Goal: Task Accomplishment & Management: Use online tool/utility

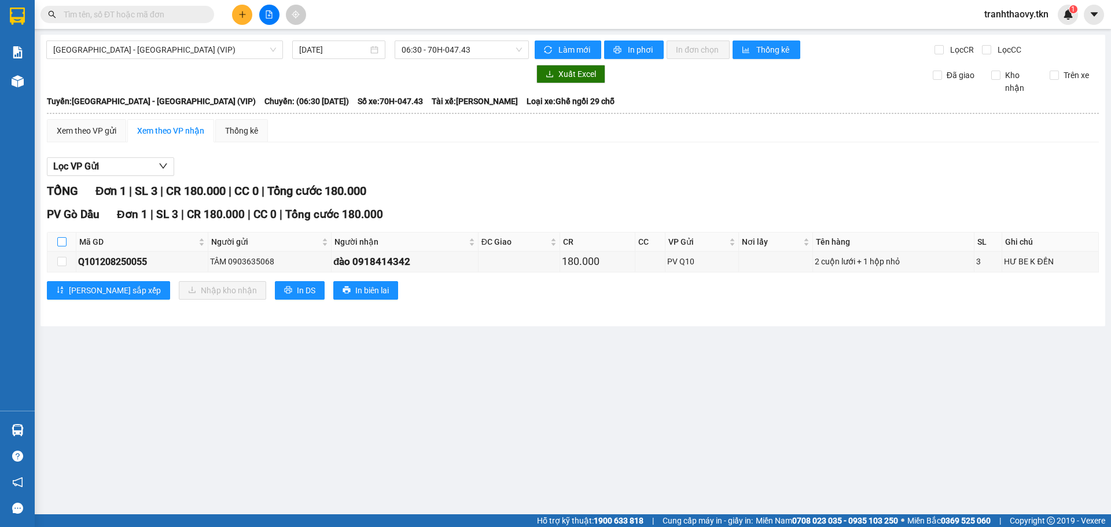
click at [61, 240] on input "checkbox" at bounding box center [61, 241] width 9 height 9
checkbox input "true"
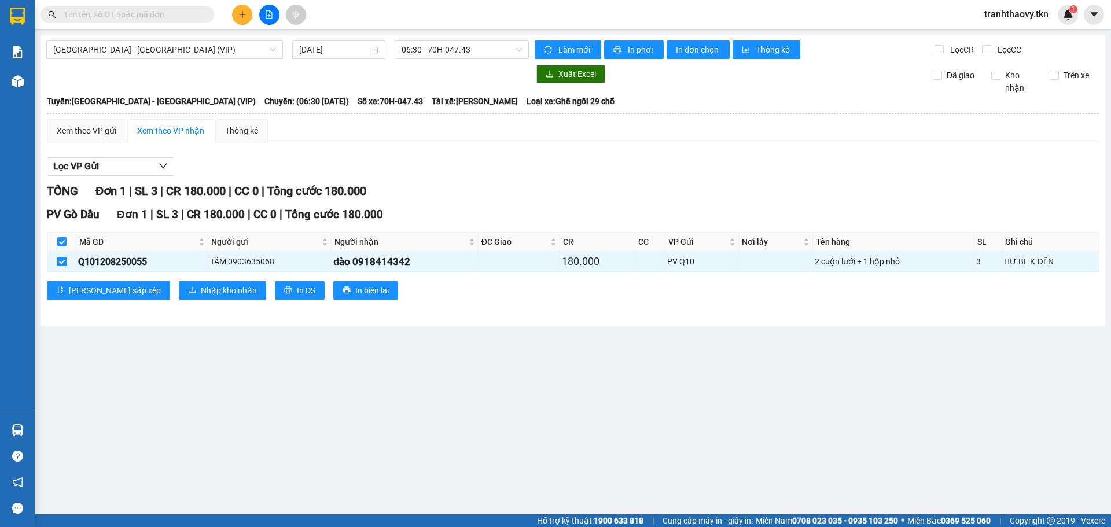
click at [137, 277] on div "PV Gò Dầu Đơn 1 | SL 3 | CR 180.000 | CC 0 | Tổng cước 180.000 Mã GD Người gửi …" at bounding box center [573, 257] width 1052 height 102
click at [179, 295] on button "Nhập kho nhận" at bounding box center [222, 290] width 87 height 19
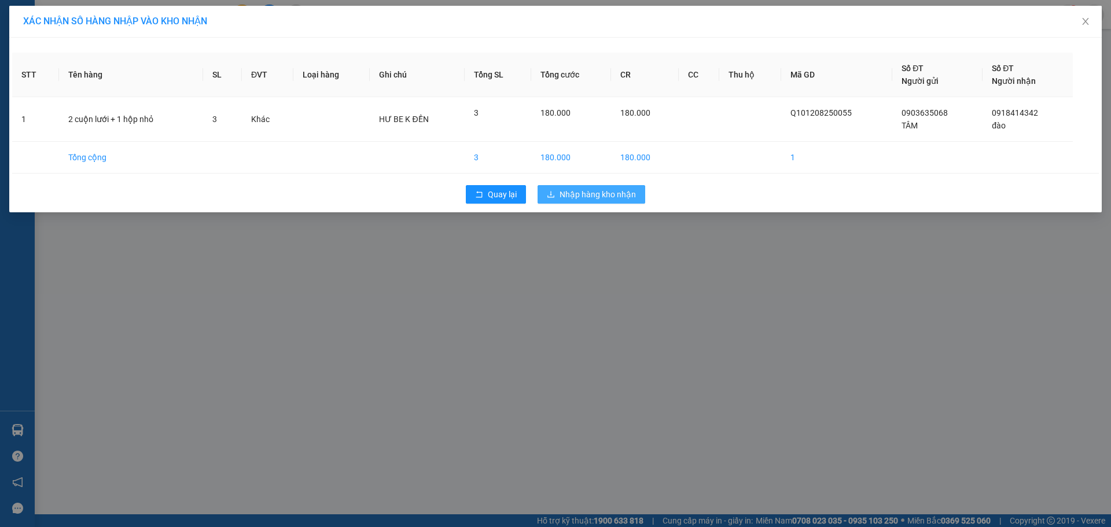
click at [598, 203] on div "Quay lại Nhập hàng kho nhận" at bounding box center [555, 194] width 1087 height 30
click at [601, 194] on span "Nhập hàng kho nhận" at bounding box center [598, 194] width 76 height 13
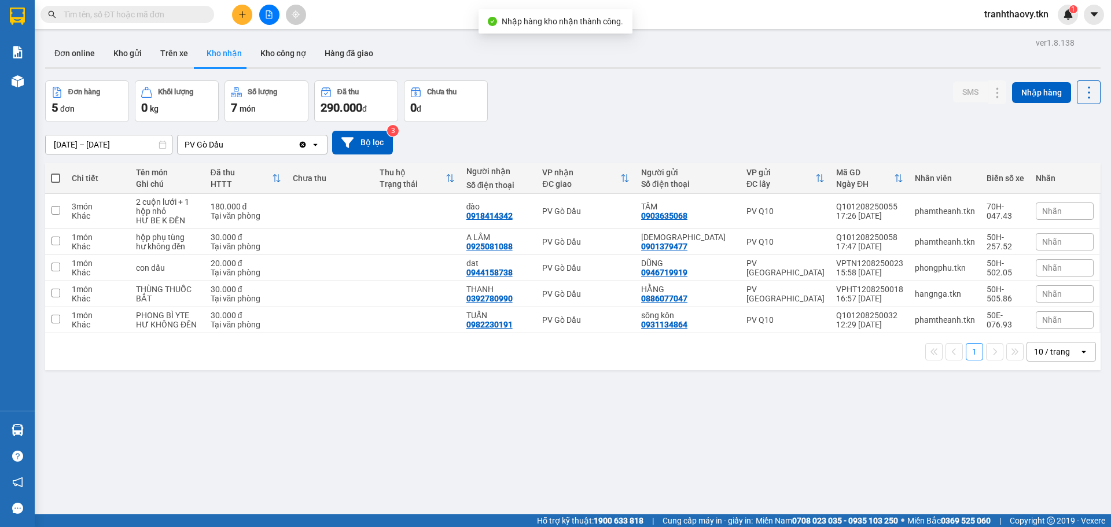
click at [528, 203] on div "đào" at bounding box center [498, 206] width 65 height 9
checkbox input "true"
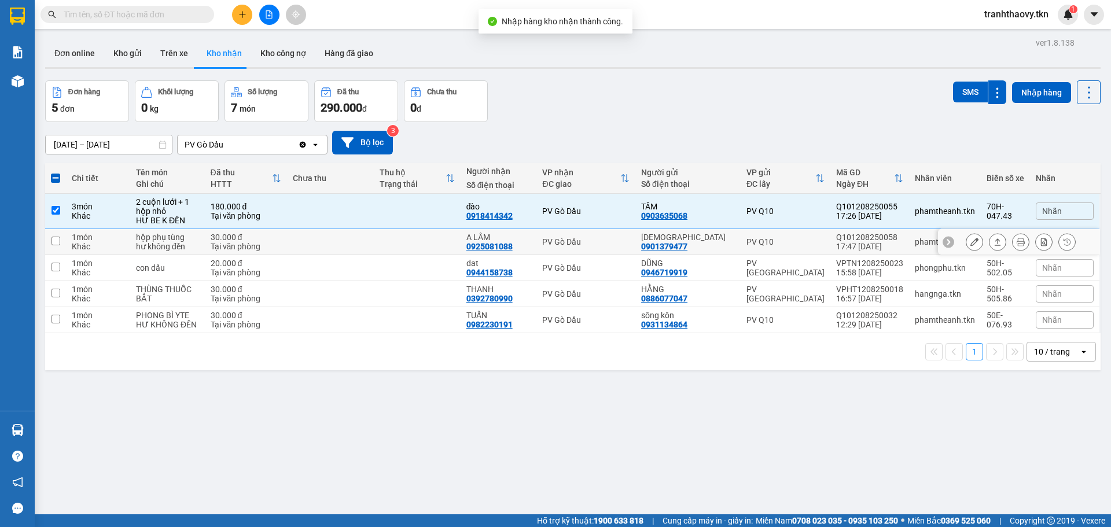
click at [531, 237] on div "A LÂM" at bounding box center [498, 237] width 65 height 9
checkbox input "true"
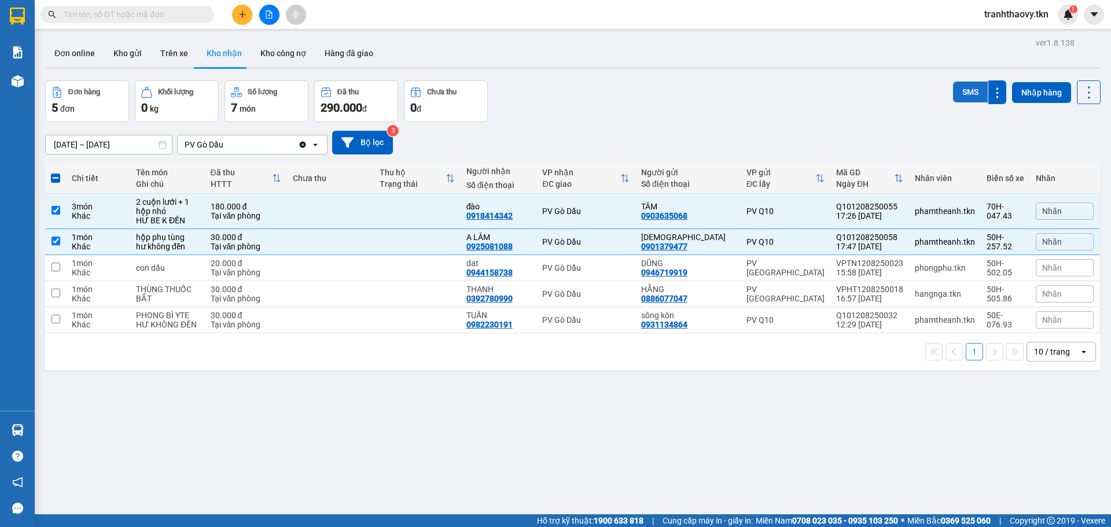
click at [964, 91] on button "SMS" at bounding box center [970, 92] width 35 height 21
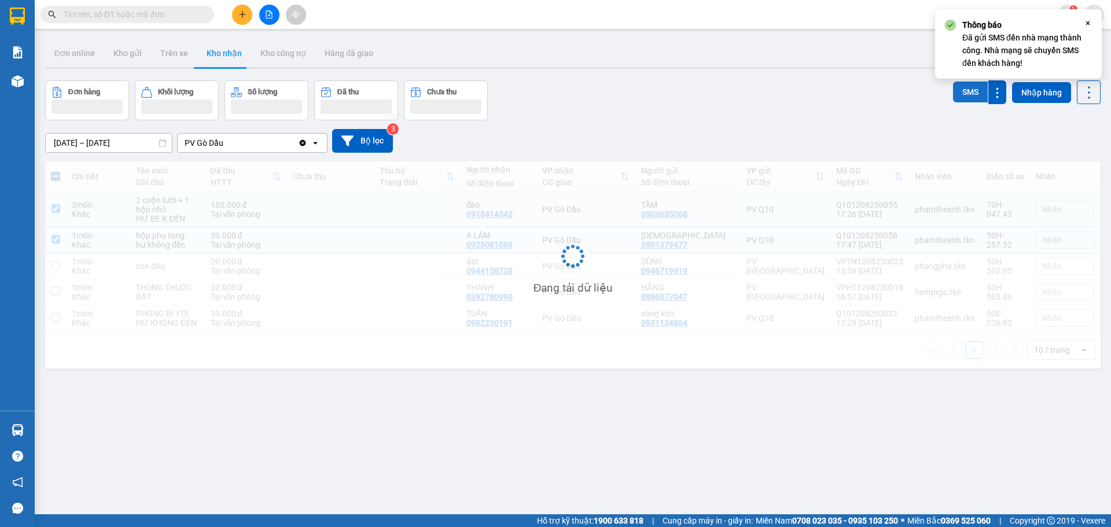
click at [964, 91] on button "SMS" at bounding box center [970, 92] width 35 height 21
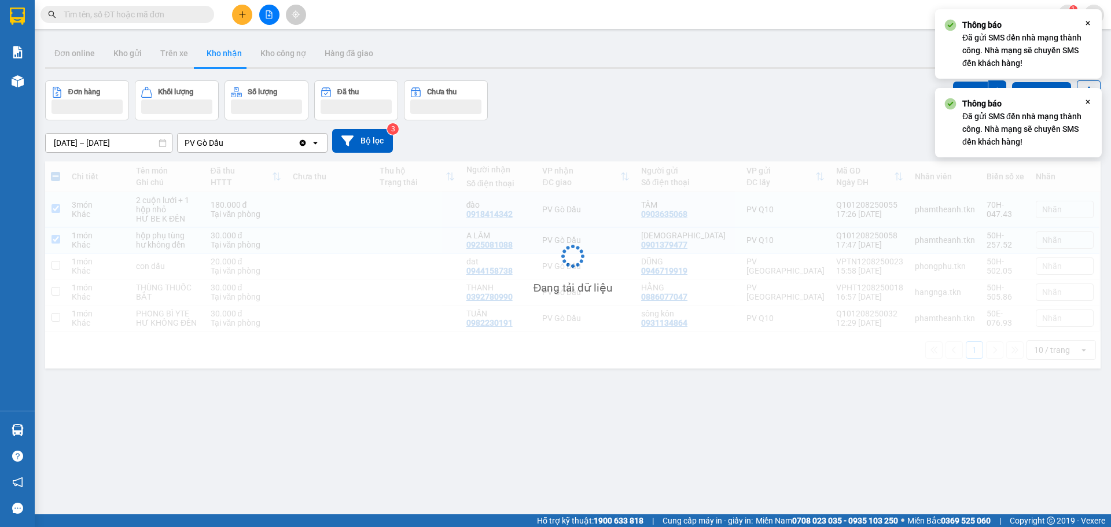
click at [963, 89] on div "Thông báo Đã gửi SMS đến nhà mạng thành công. Nhà mạng sẽ chuyển SMS đến khách …" at bounding box center [1018, 122] width 167 height 69
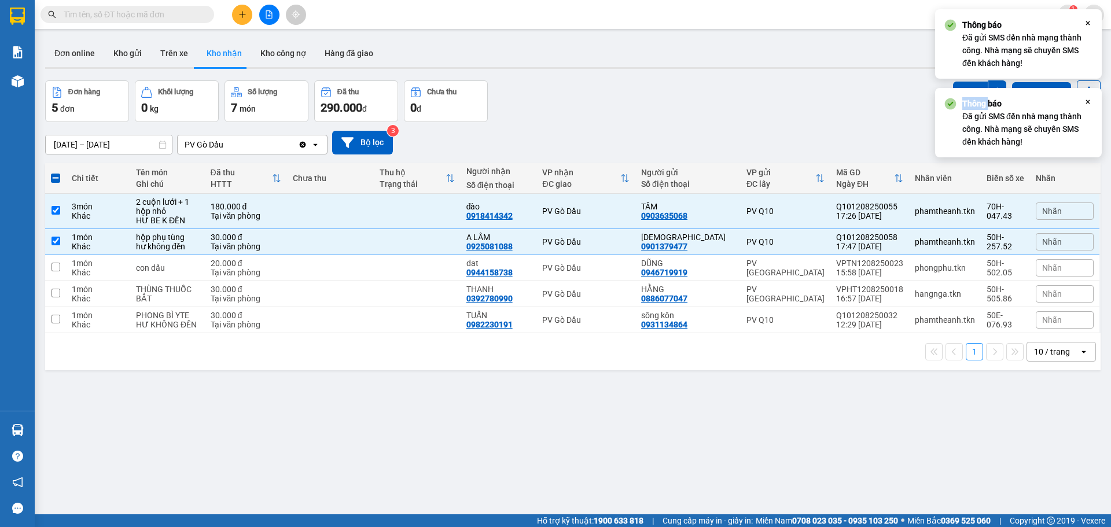
click at [963, 88] on div "Thông báo Đã gửi SMS đến nhà mạng thành công. Nhà mạng sẽ chuyển SMS đến khách …" at bounding box center [1018, 122] width 167 height 69
click at [962, 87] on button "SMS" at bounding box center [970, 92] width 35 height 21
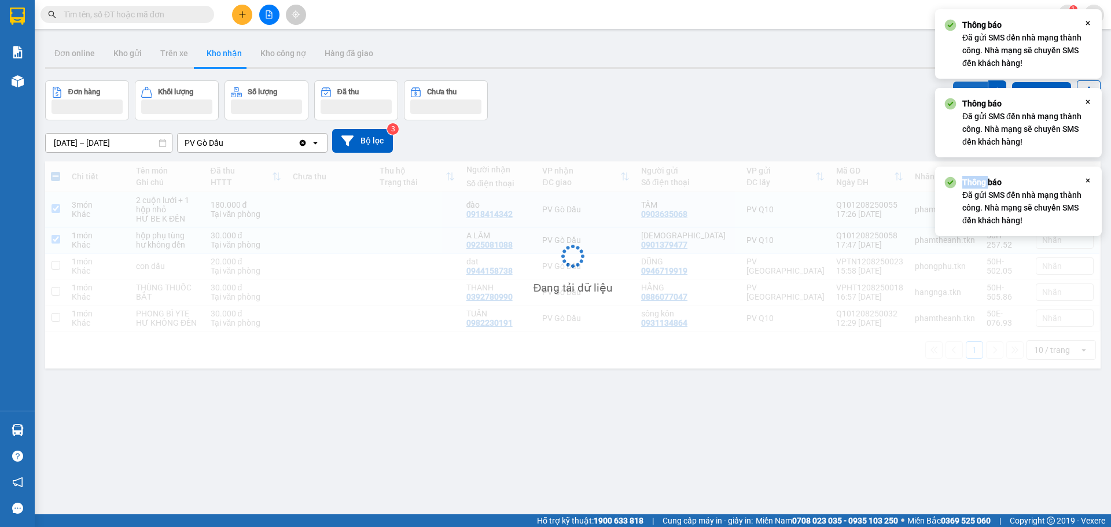
click at [961, 87] on button "SMS" at bounding box center [970, 92] width 35 height 21
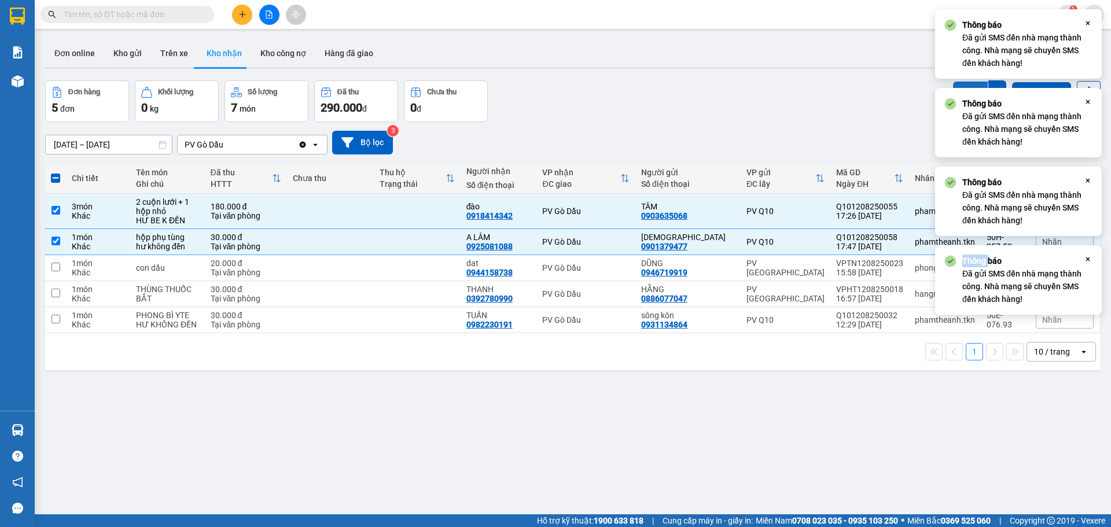
click at [960, 87] on button "SMS" at bounding box center [970, 93] width 35 height 23
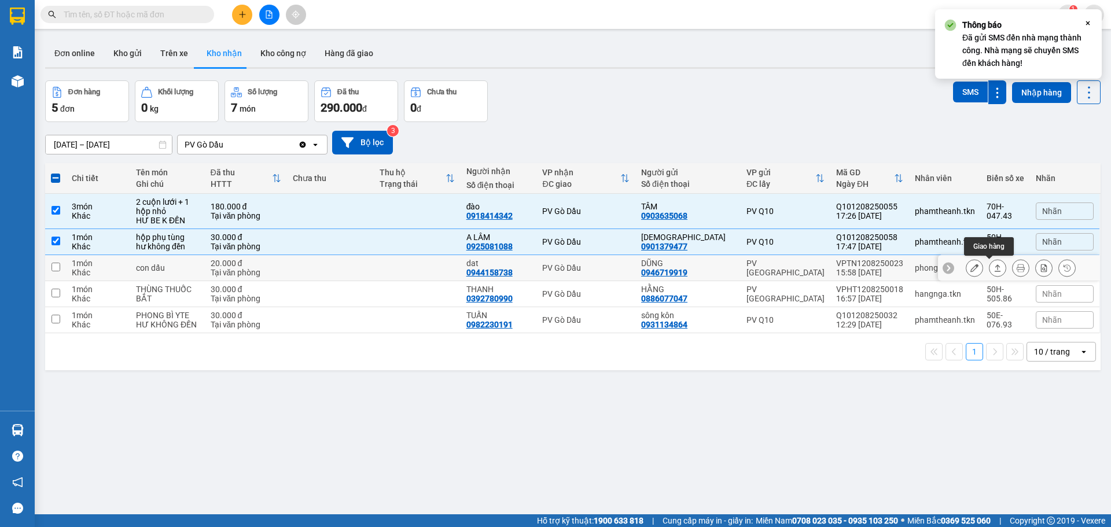
click at [993, 266] on icon at bounding box center [997, 268] width 8 height 8
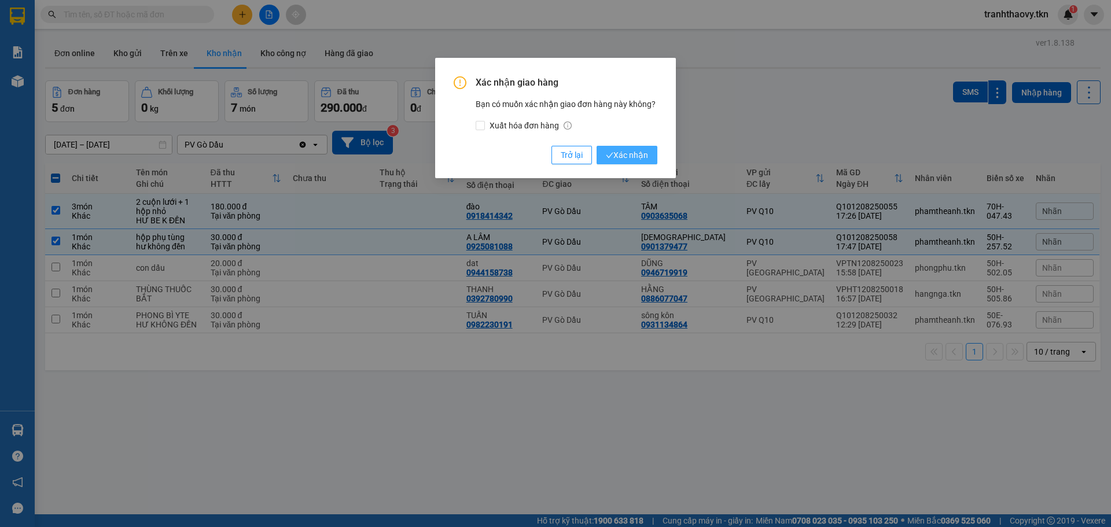
click at [633, 152] on span "Xác nhận" at bounding box center [627, 155] width 42 height 13
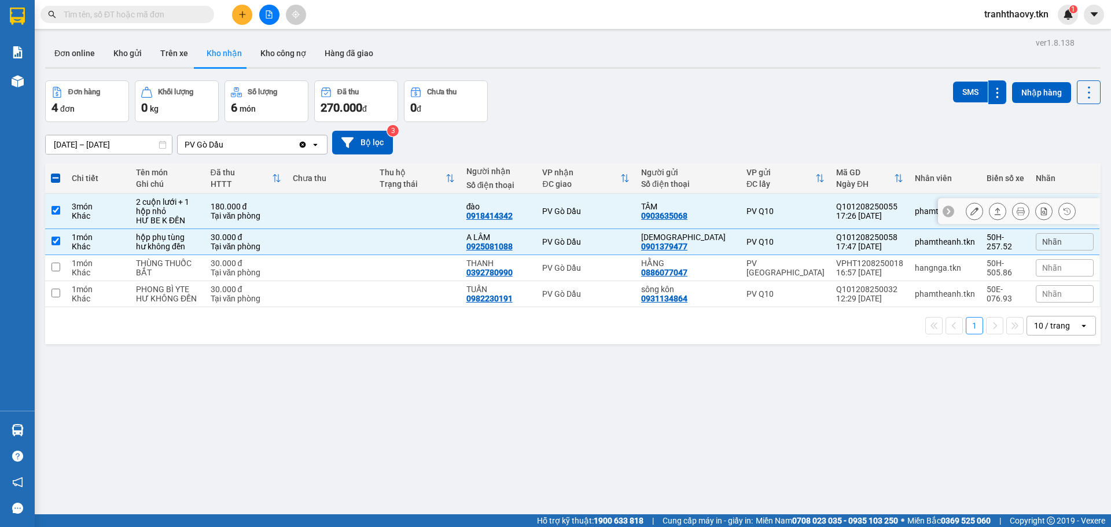
drag, startPoint x: 296, startPoint y: 201, endPoint x: 297, endPoint y: 232, distance: 30.7
click at [288, 202] on td "180.000 đ Tại văn phòng" at bounding box center [246, 211] width 83 height 35
checkbox input "false"
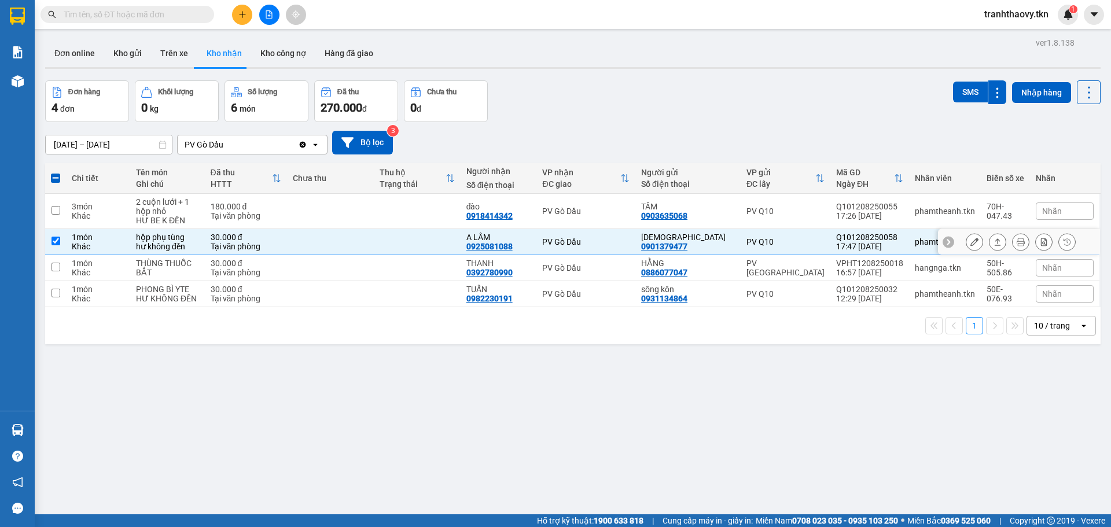
click at [298, 232] on td at bounding box center [330, 242] width 87 height 26
checkbox input "false"
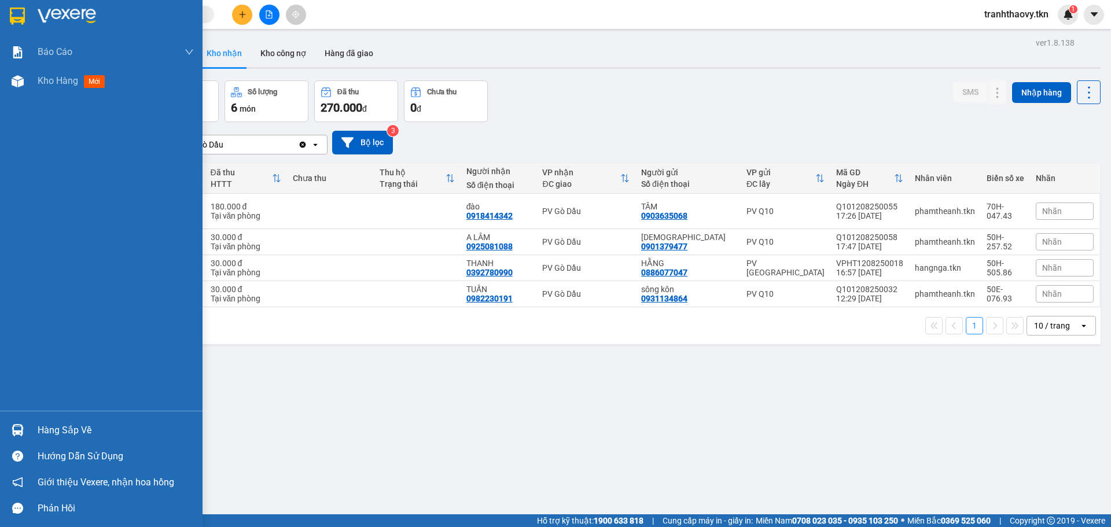
click at [25, 417] on div "Hàng sắp về" at bounding box center [101, 430] width 203 height 26
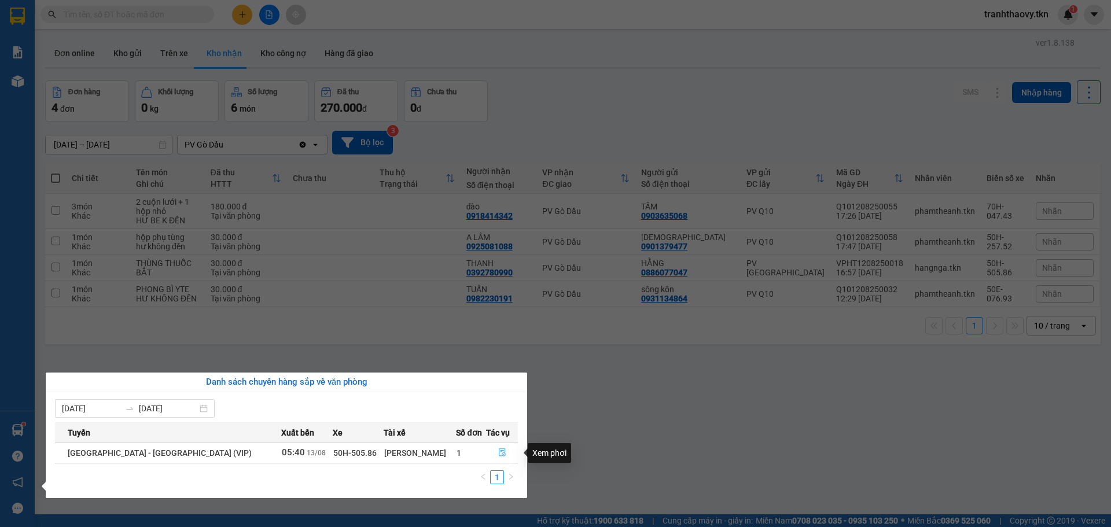
click at [500, 452] on icon "file-done" at bounding box center [502, 452] width 8 height 8
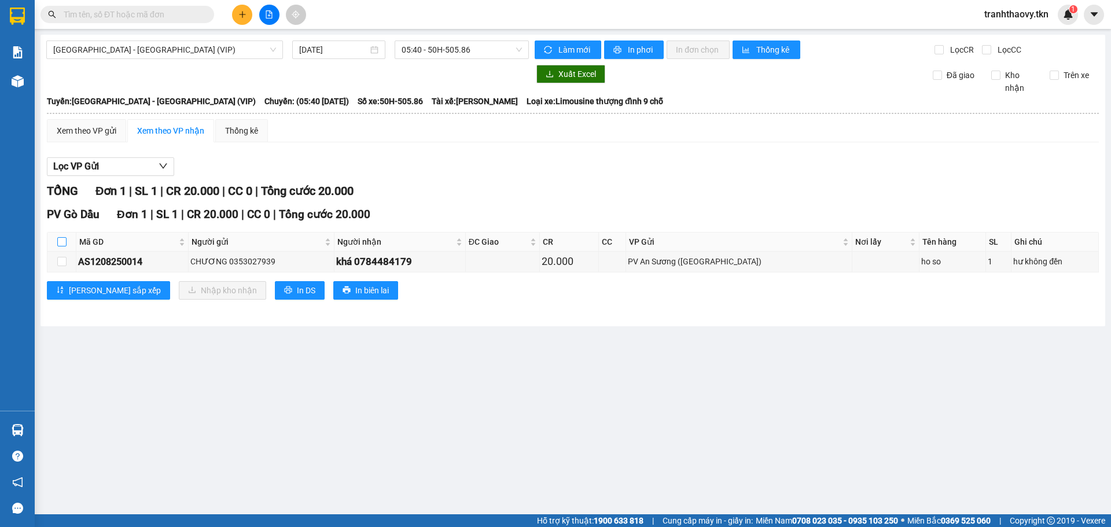
click at [65, 239] on input "checkbox" at bounding box center [61, 241] width 9 height 9
checkbox input "true"
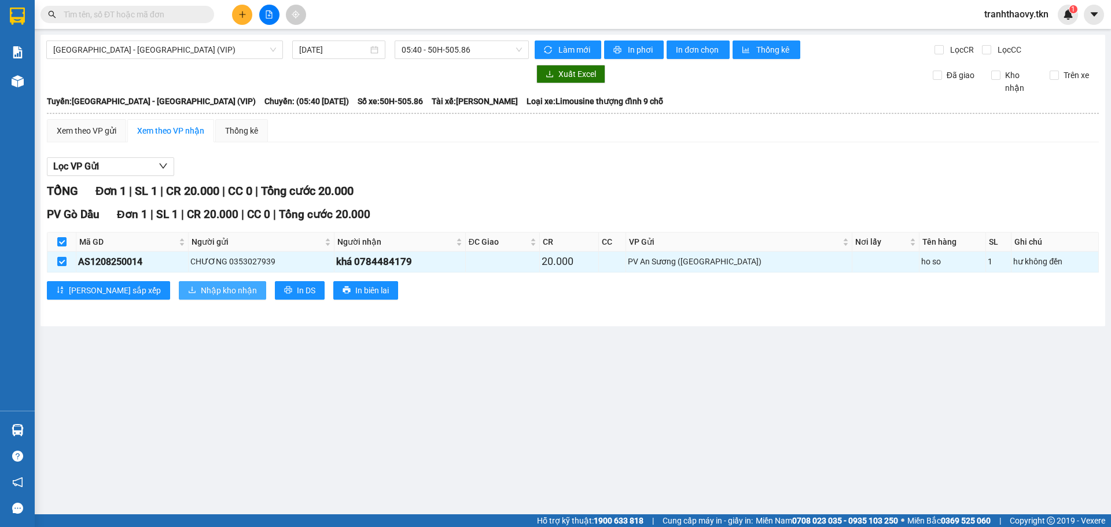
click at [202, 284] on span "Nhập kho nhận" at bounding box center [229, 290] width 56 height 13
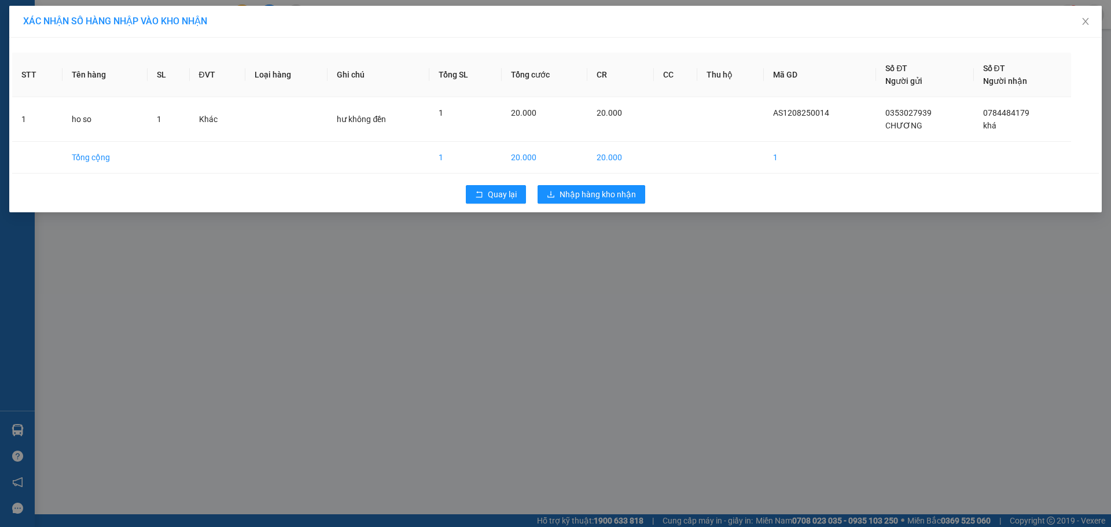
click at [603, 183] on div "Quay lại Nhập hàng kho nhận" at bounding box center [555, 194] width 1087 height 30
click at [606, 187] on button "Nhập hàng kho nhận" at bounding box center [592, 194] width 108 height 19
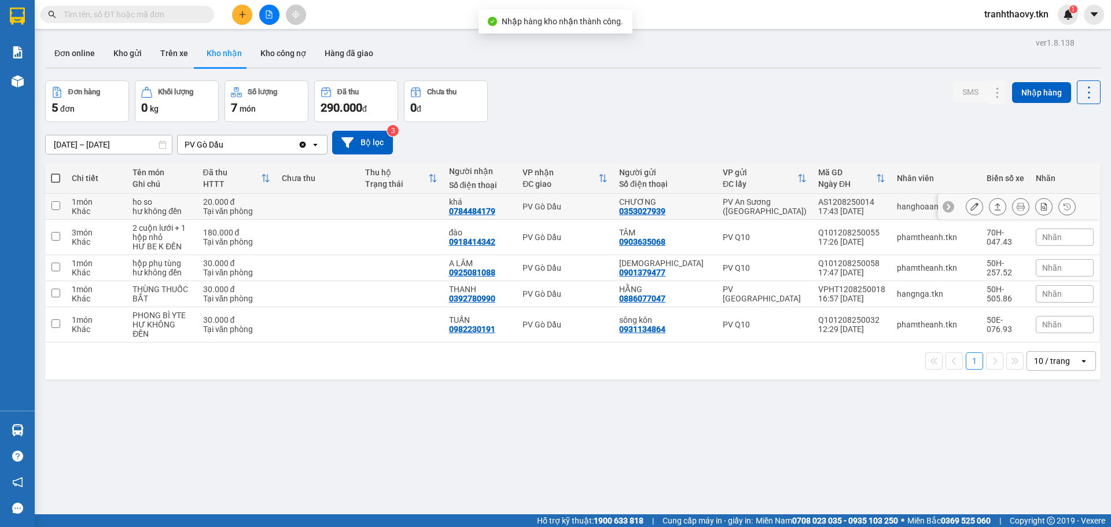
click at [271, 200] on div "20.000 đ" at bounding box center [237, 201] width 68 height 9
checkbox input "true"
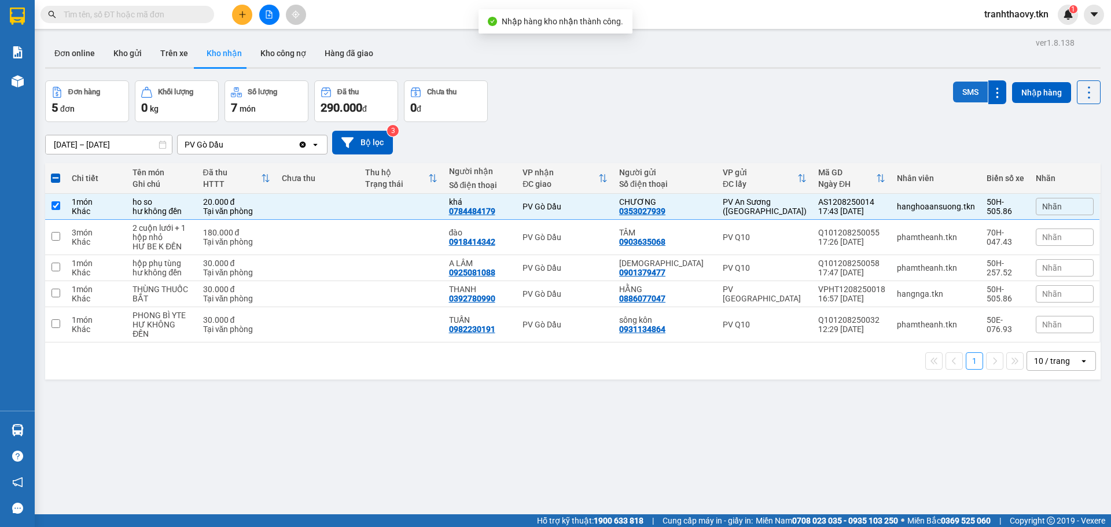
click at [958, 84] on button "SMS" at bounding box center [970, 92] width 35 height 21
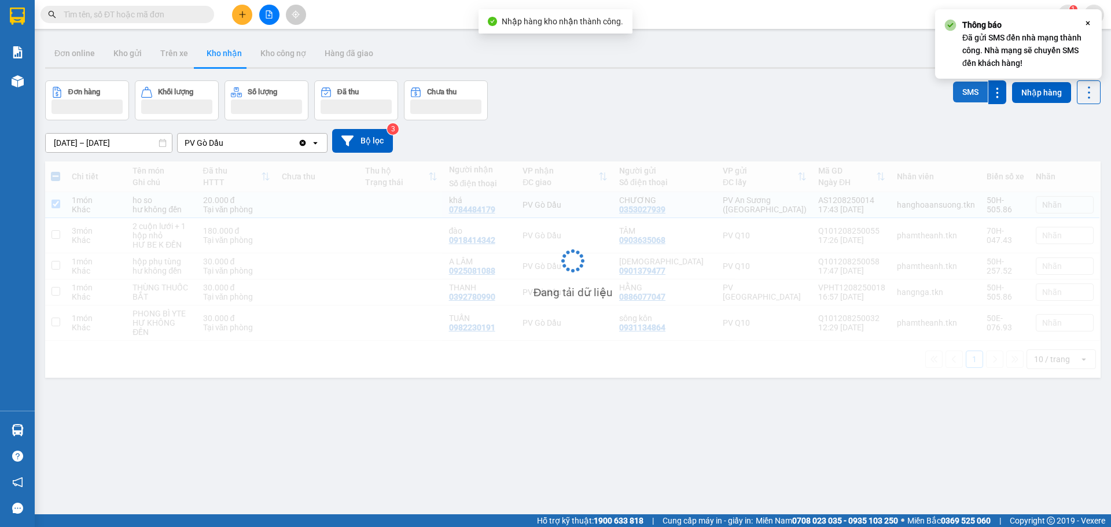
click at [958, 84] on button "SMS" at bounding box center [970, 92] width 35 height 21
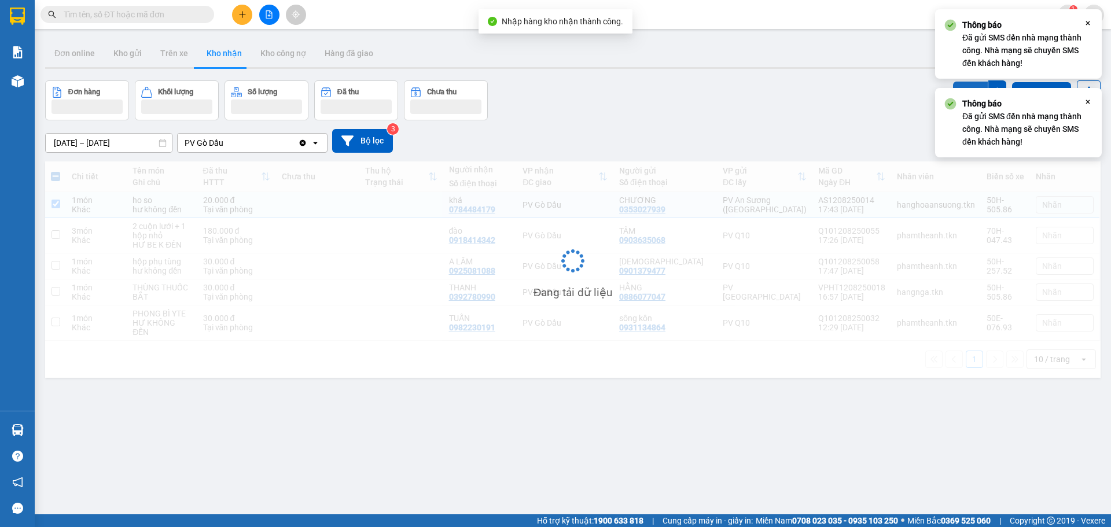
click at [958, 84] on button "SMS" at bounding box center [970, 92] width 35 height 21
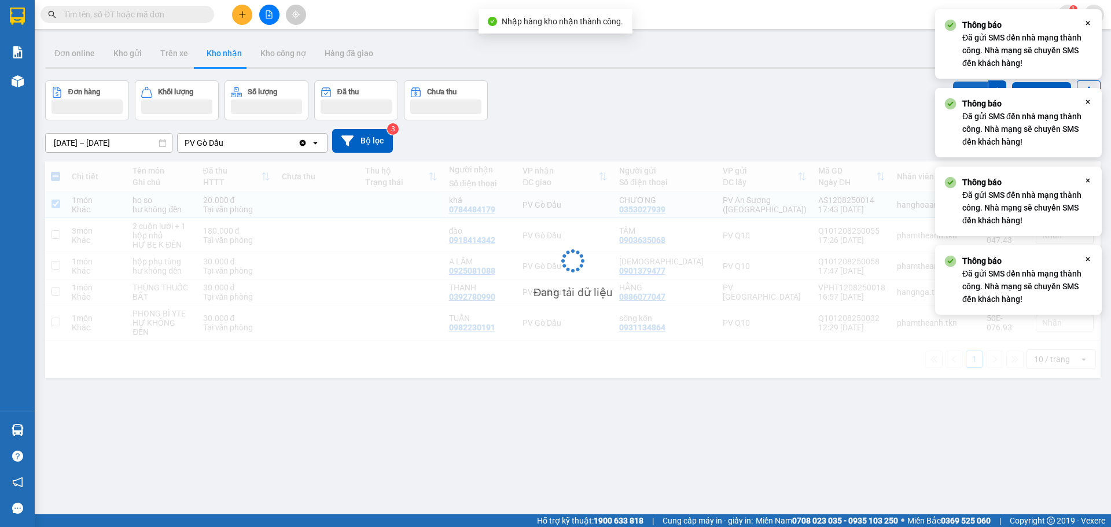
click at [958, 84] on button "SMS" at bounding box center [970, 92] width 35 height 21
click at [959, 82] on button "SMS" at bounding box center [970, 93] width 35 height 23
